Goal: Find specific page/section: Find specific page/section

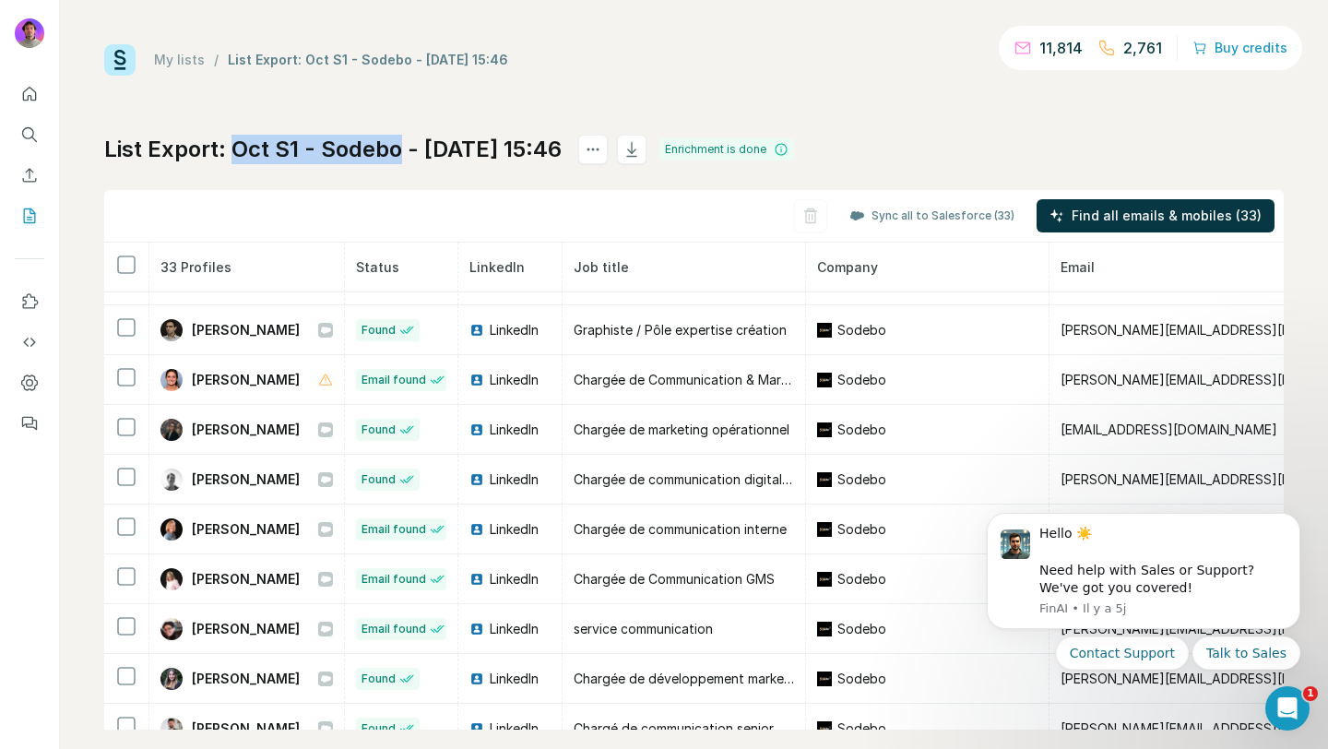
copy h1 "Oct S1 - Sodebo"
drag, startPoint x: 240, startPoint y: 138, endPoint x: 395, endPoint y: 149, distance: 155.4
click at [395, 149] on h1 "List Export: Oct S1 - Sodebo - [DATE] 15:46" at bounding box center [333, 150] width 458 height 30
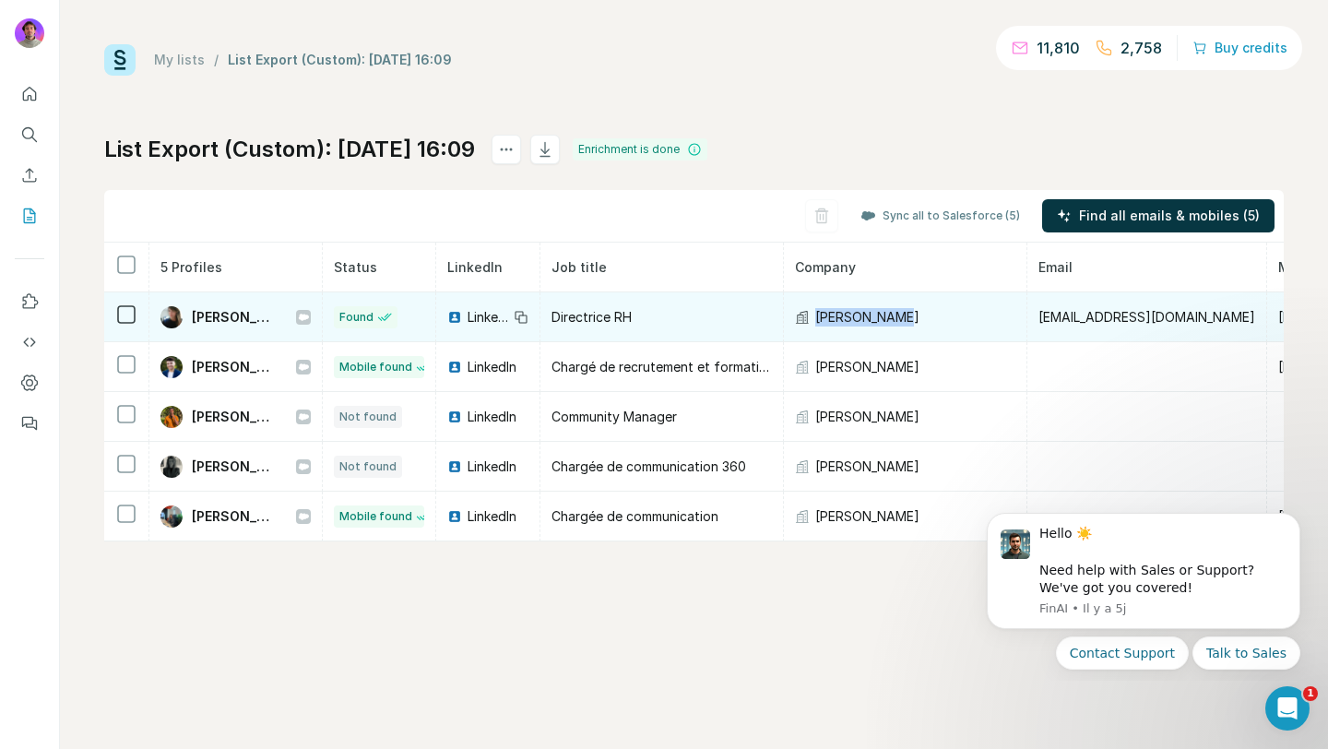
copy span "LEON VINCENT"
drag, startPoint x: 976, startPoint y: 317, endPoint x: 854, endPoint y: 315, distance: 121.8
click at [854, 315] on div "LEON VINCENT" at bounding box center [905, 317] width 220 height 18
